Goal: Task Accomplishment & Management: Use online tool/utility

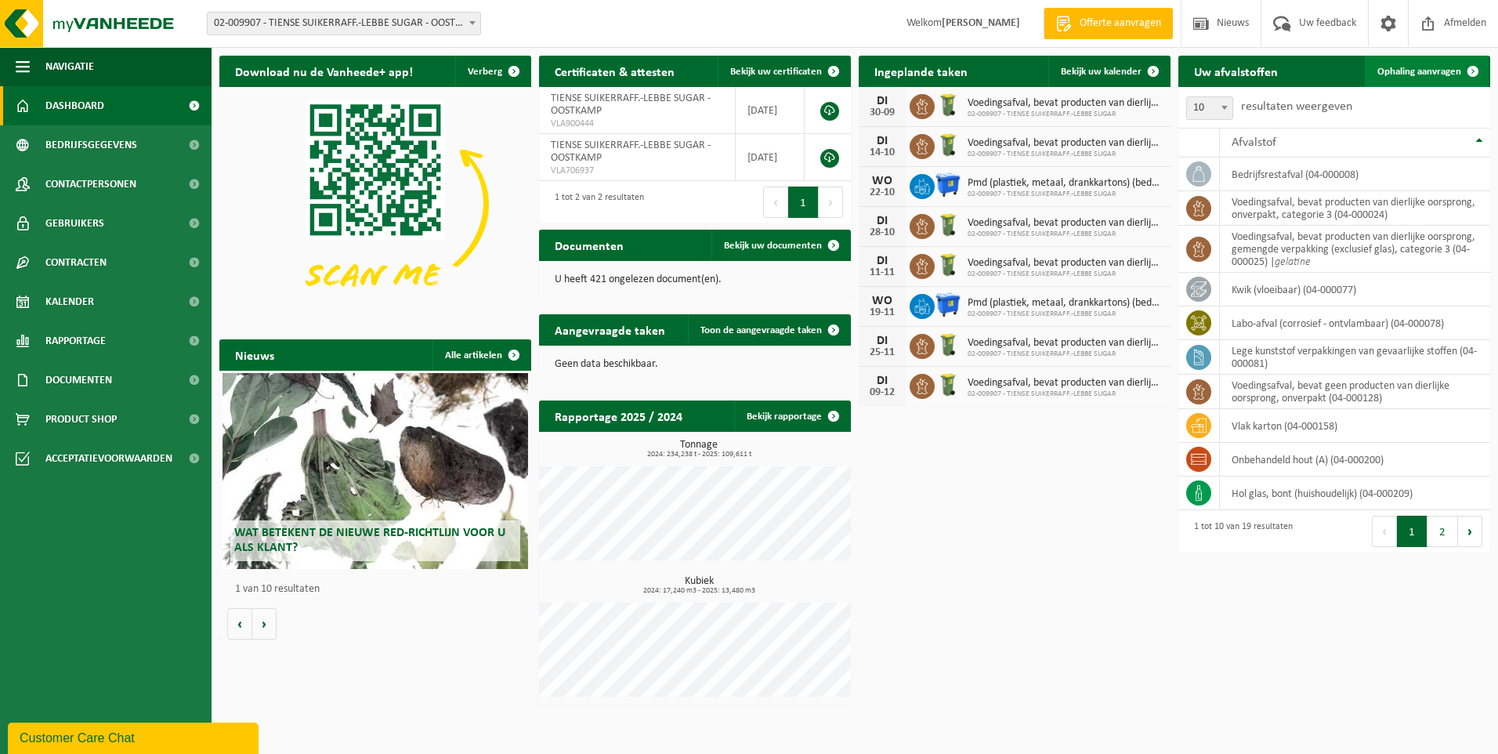
click at [1385, 68] on span "Ophaling aanvragen" at bounding box center [1419, 72] width 84 height 10
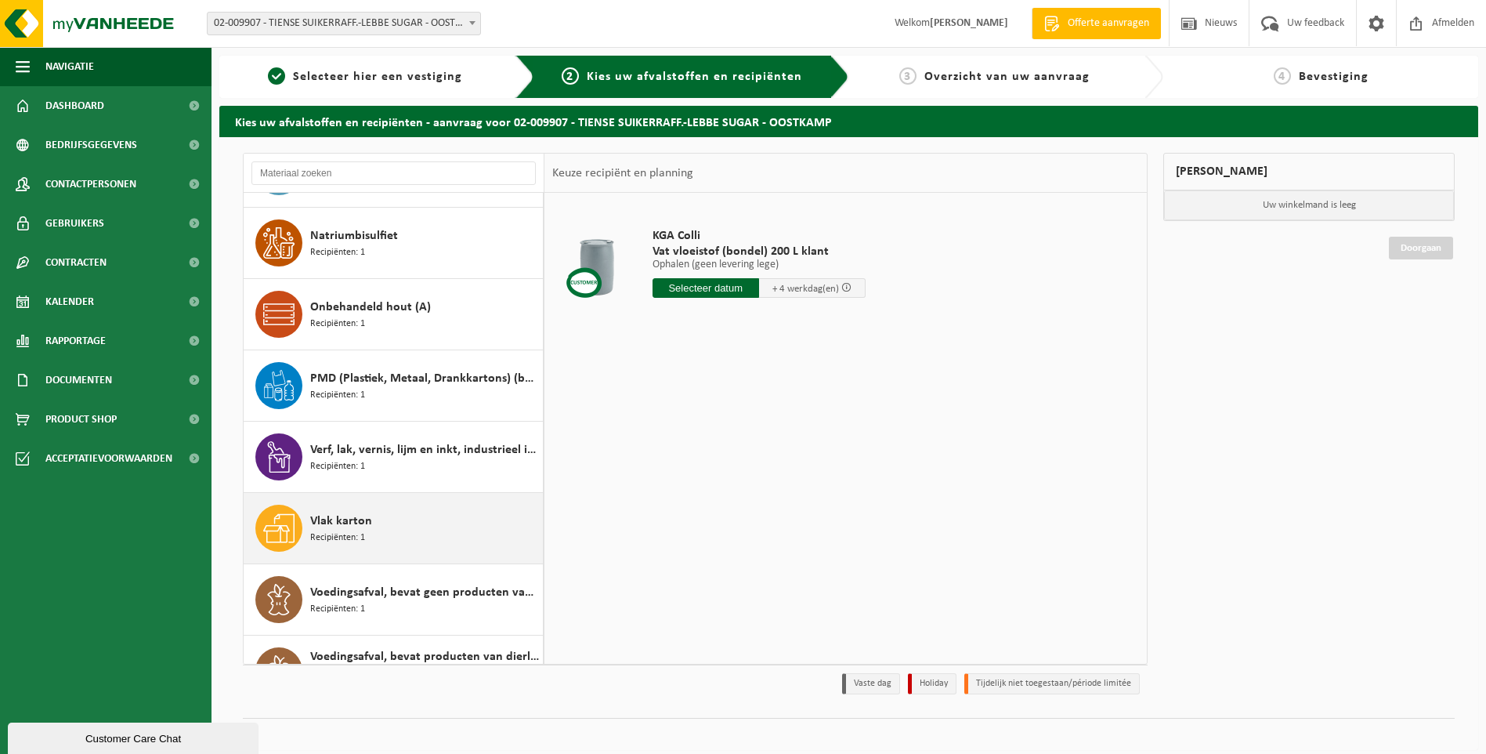
click at [368, 531] on div "Vlak karton Recipiënten: 1" at bounding box center [424, 528] width 229 height 47
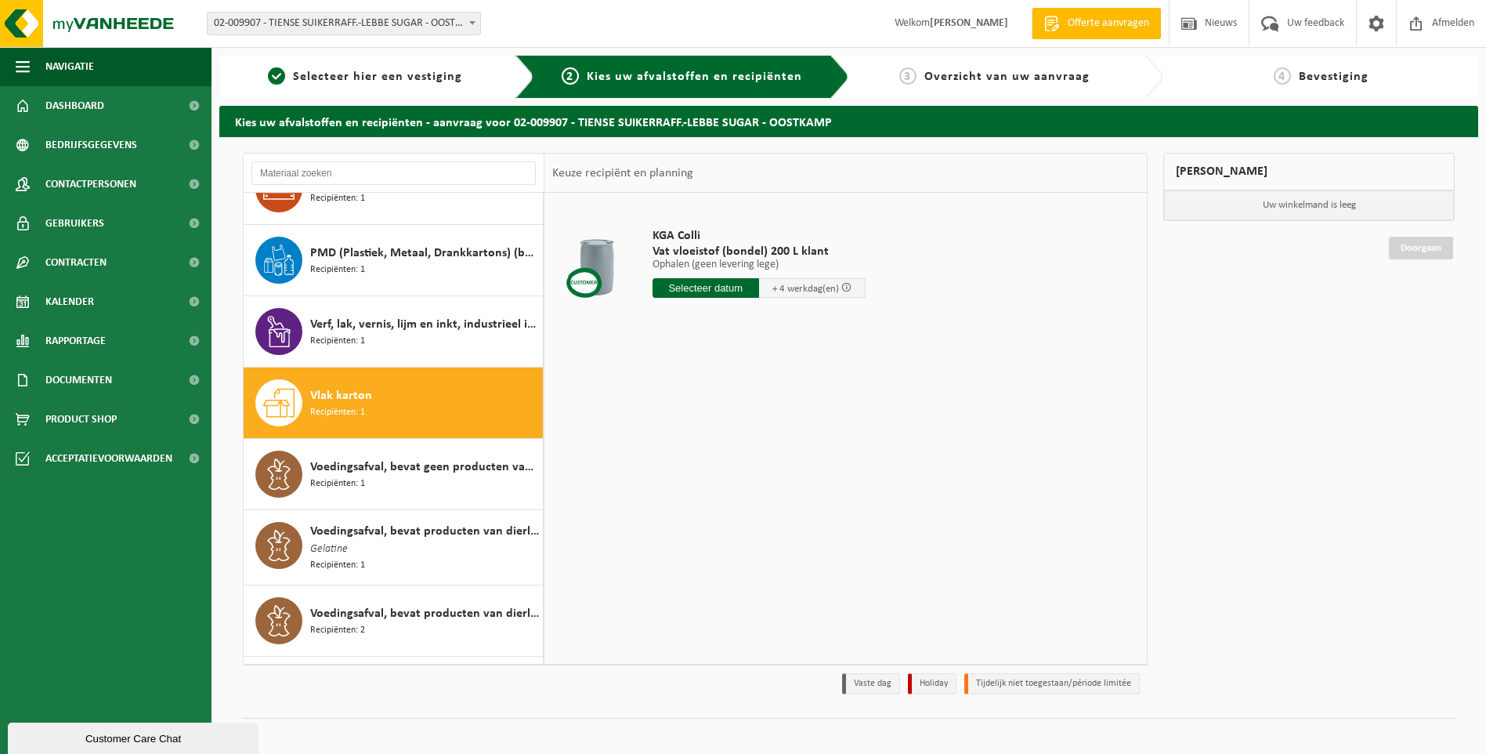
scroll to position [813, 0]
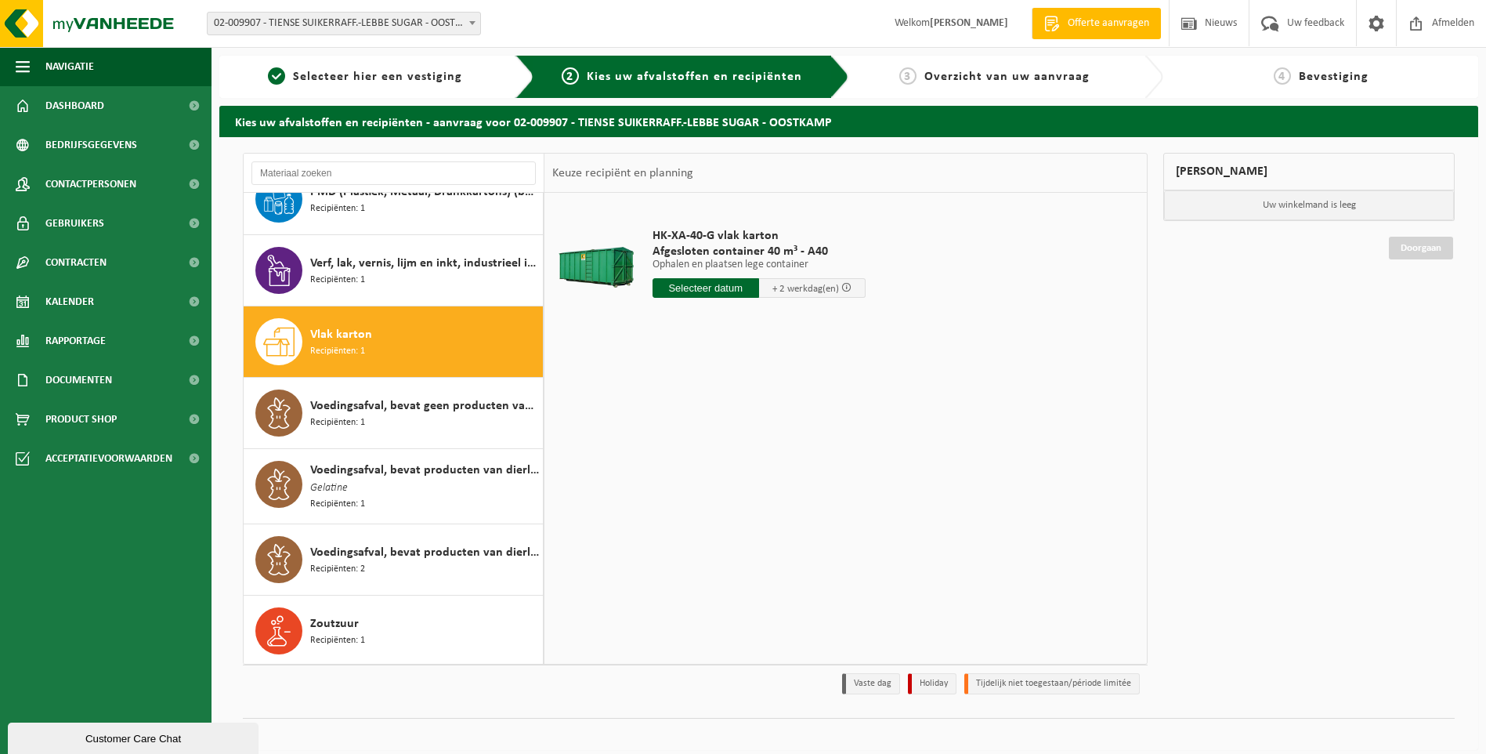
click at [690, 288] on input "text" at bounding box center [706, 288] width 107 height 20
click at [691, 476] on div "30" at bounding box center [694, 477] width 27 height 25
type input "Van 2025-09-30"
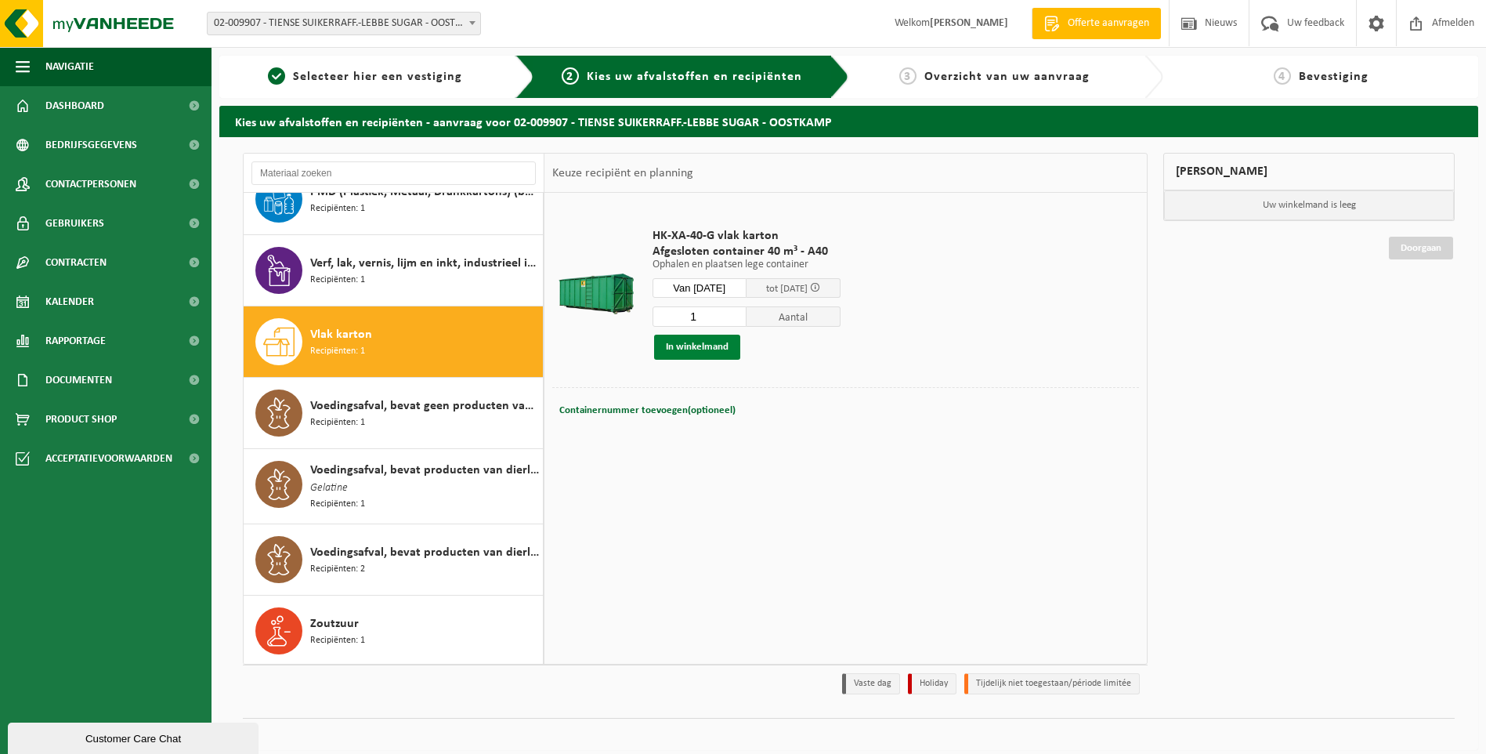
drag, startPoint x: 708, startPoint y: 363, endPoint x: 708, endPoint y: 354, distance: 8.6
click at [708, 354] on div "HK-XA-40-G vlak karton Afgesloten container 40 m³ - A40 Ophalen en plaatsen leg…" at bounding box center [747, 293] width 204 height 163
click at [708, 354] on button "In winkelmand" at bounding box center [697, 347] width 86 height 25
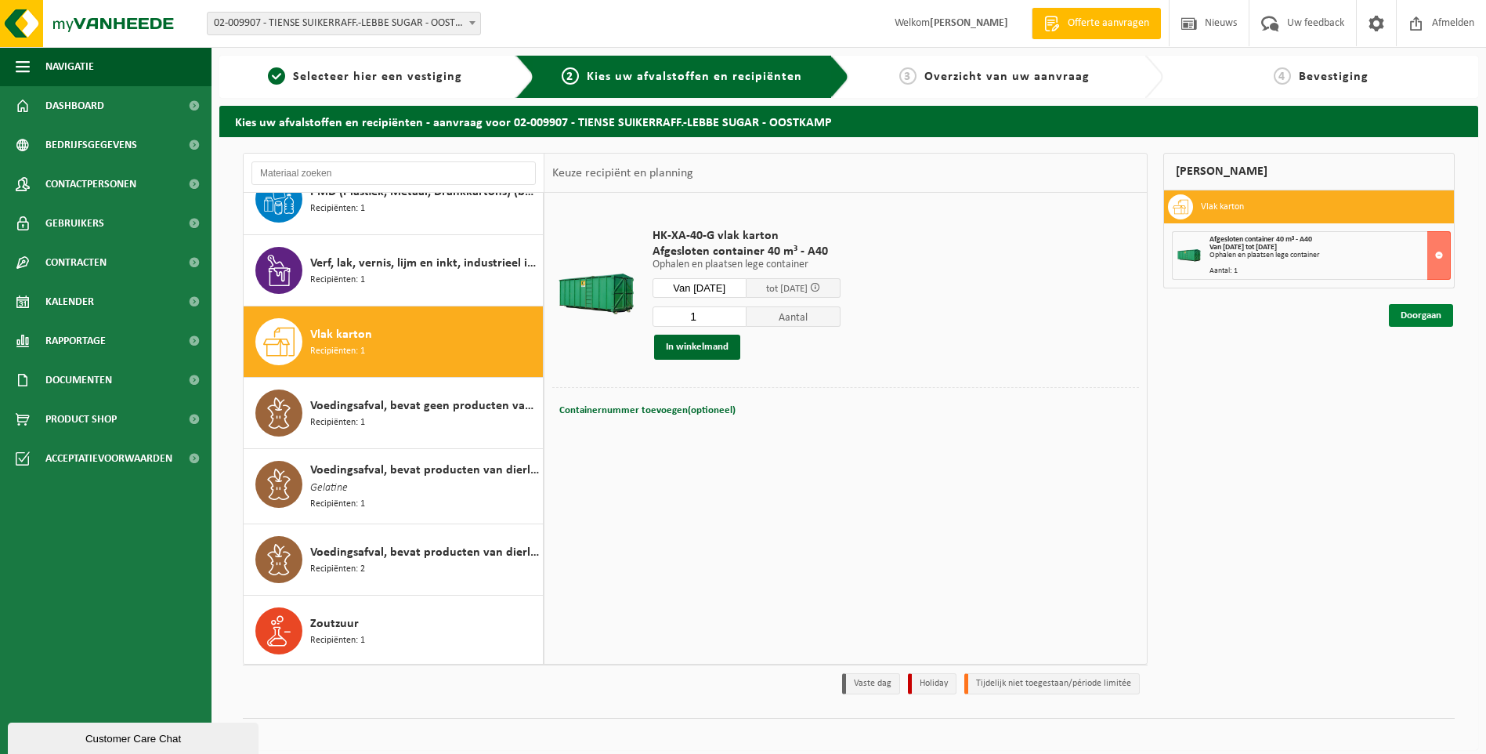
click at [1416, 306] on link "Doorgaan" at bounding box center [1421, 315] width 64 height 23
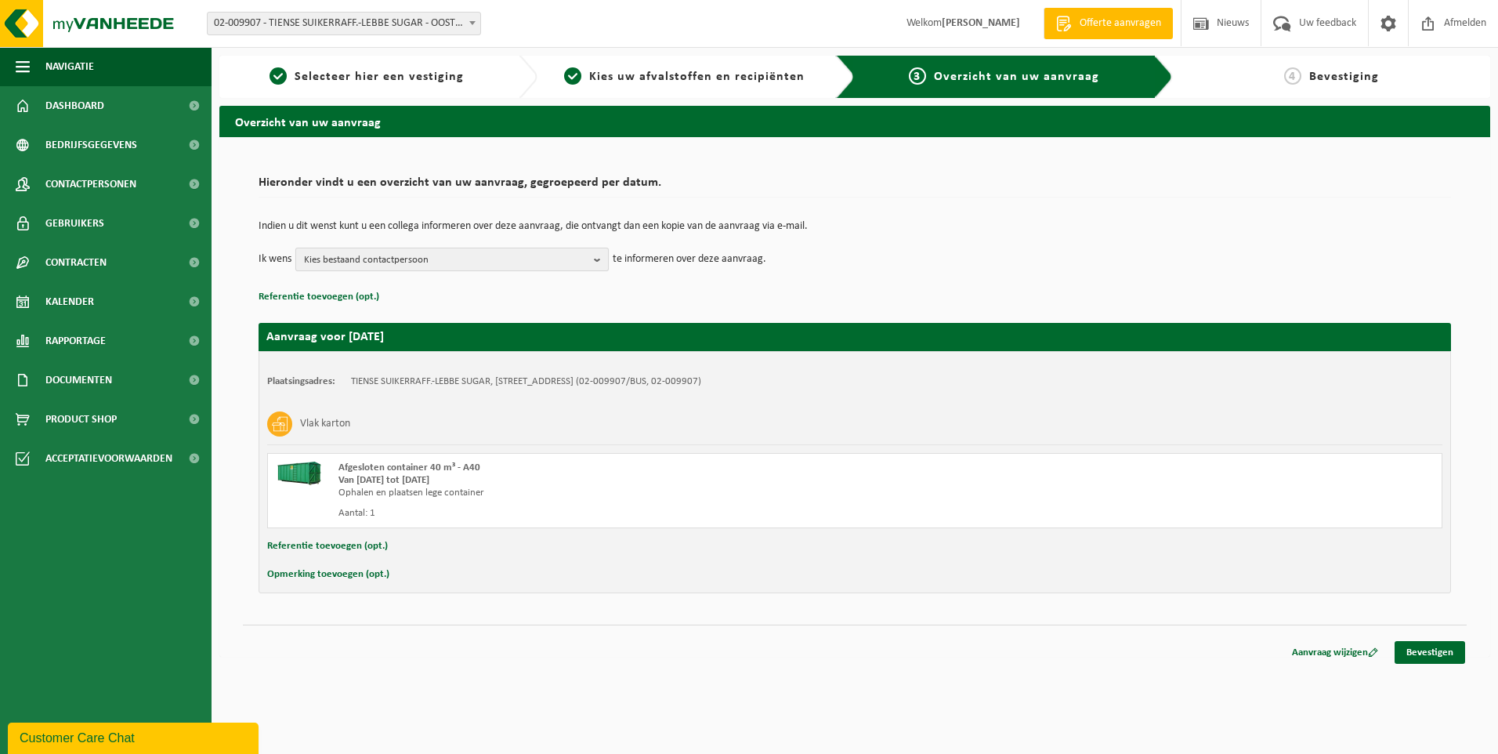
click at [598, 265] on b "button" at bounding box center [601, 259] width 14 height 22
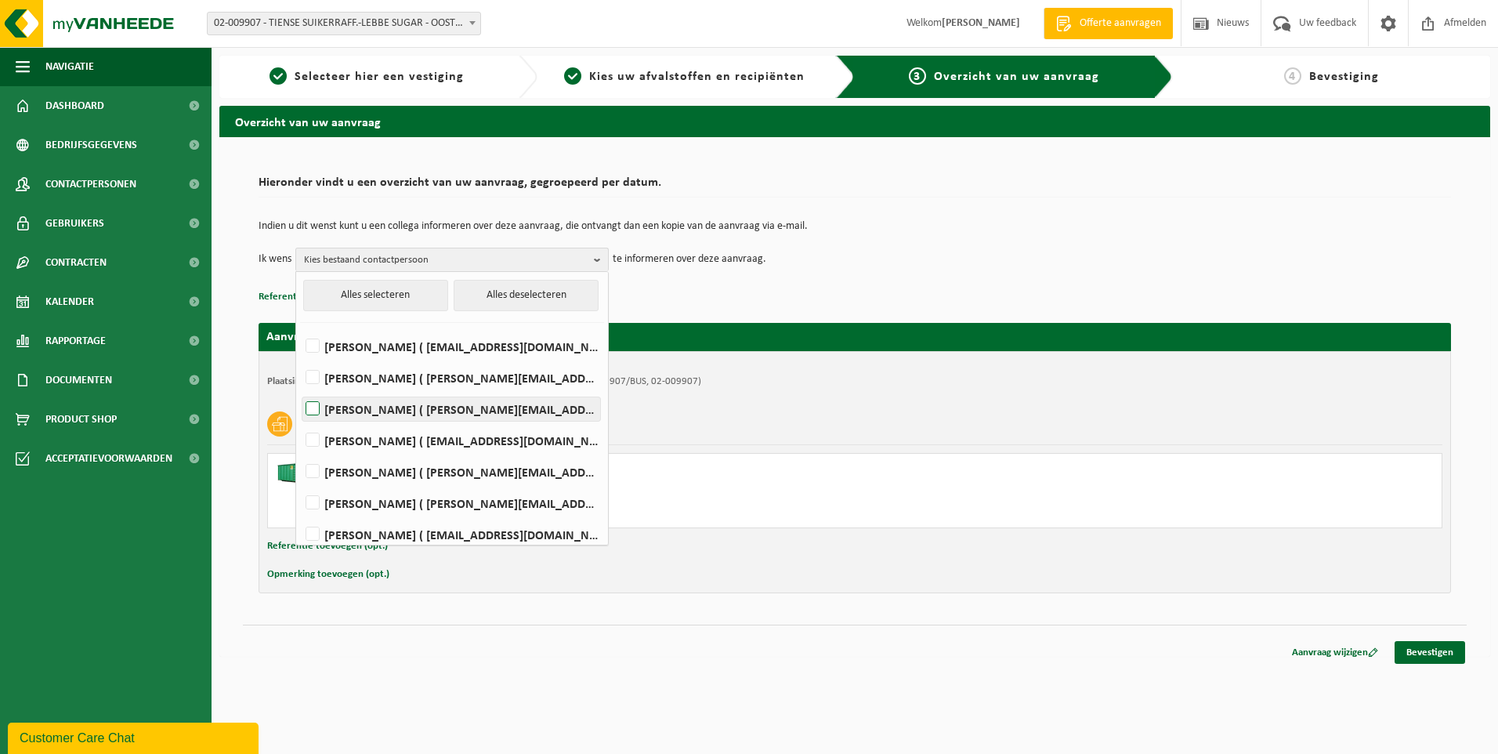
click at [495, 402] on label "MICHAEL DECEUNINCK ( michael.deceuninck@raftir.be )" at bounding box center [451, 409] width 298 height 24
click at [300, 389] on input "MICHAEL DECEUNINCK ( michael.deceuninck@raftir.be )" at bounding box center [299, 389] width 1 height 1
checkbox input "true"
click at [885, 271] on div "Indien u dit wenst kunt u een collega informeren over deze aanvraag, die ontvan…" at bounding box center [855, 245] width 1192 height 81
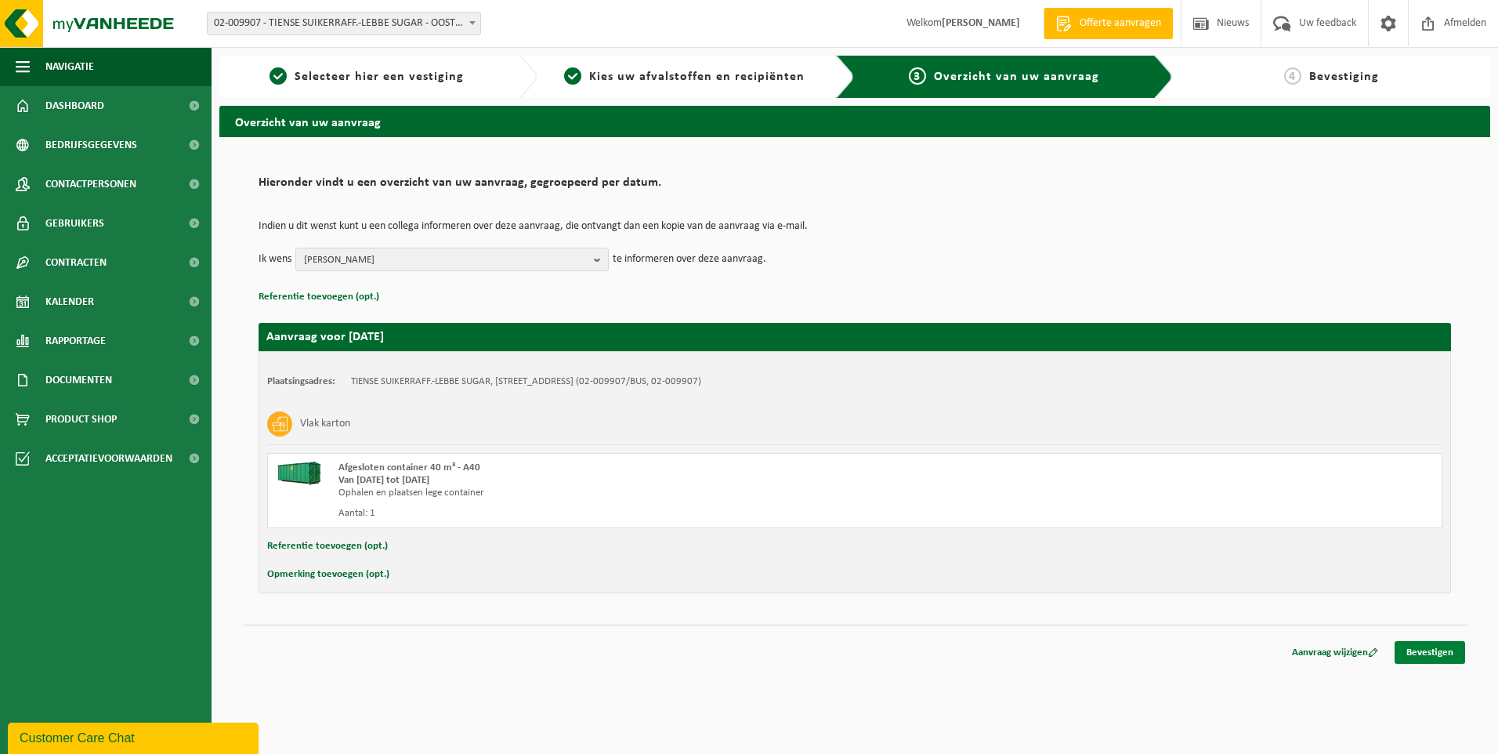
click at [1424, 643] on link "Bevestigen" at bounding box center [1430, 652] width 71 height 23
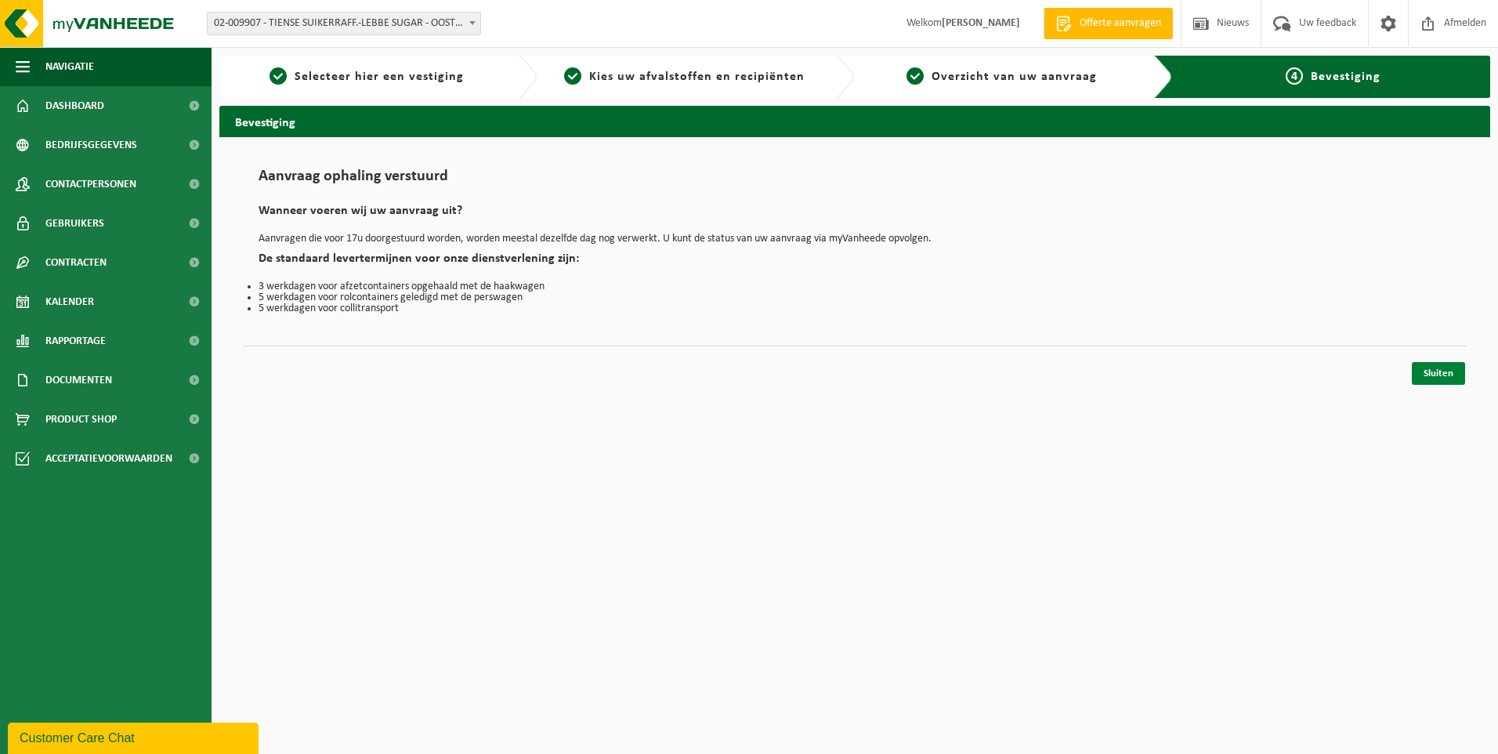
click at [1449, 372] on link "Sluiten" at bounding box center [1438, 373] width 53 height 23
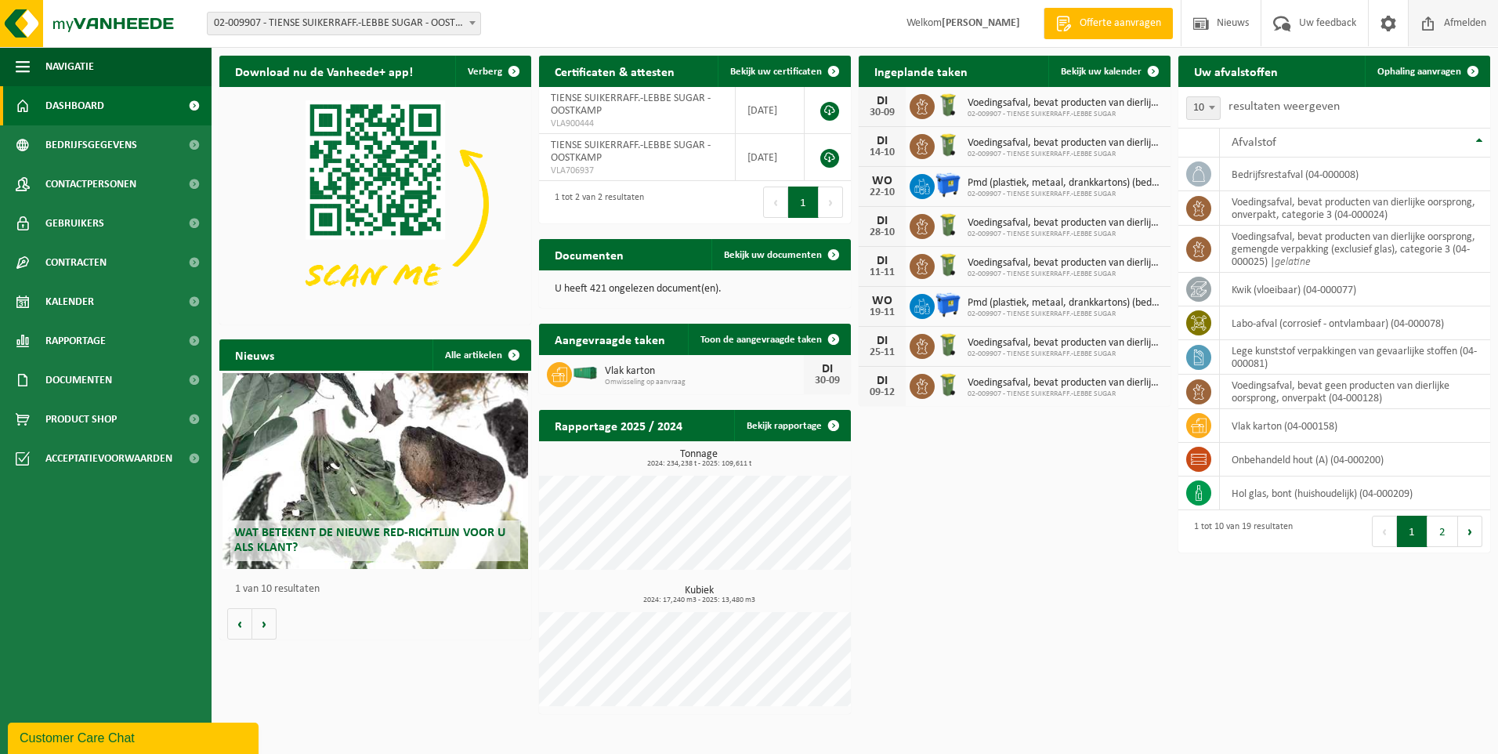
click at [1461, 19] on span "Afmelden" at bounding box center [1465, 23] width 50 height 46
